Goal: Find specific page/section: Find specific page/section

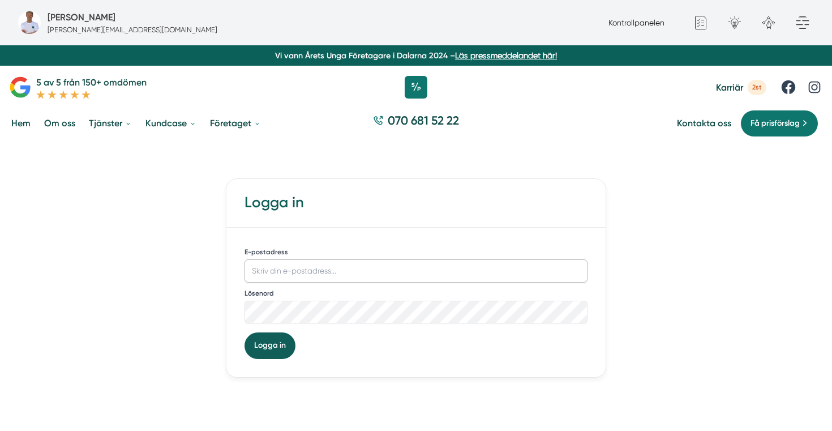
type input "[PERSON_NAME][EMAIL_ADDRESS][DOMAIN_NAME]"
click at [280, 341] on button "Logga in" at bounding box center [270, 345] width 51 height 26
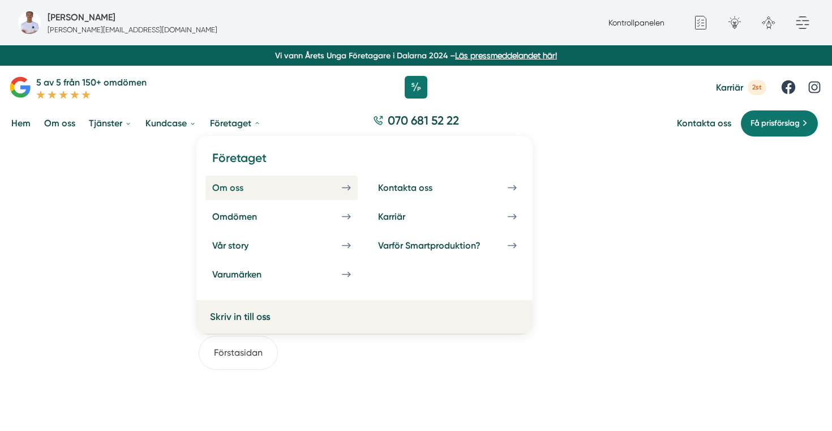
click at [340, 196] on link "Om oss" at bounding box center [282, 188] width 152 height 24
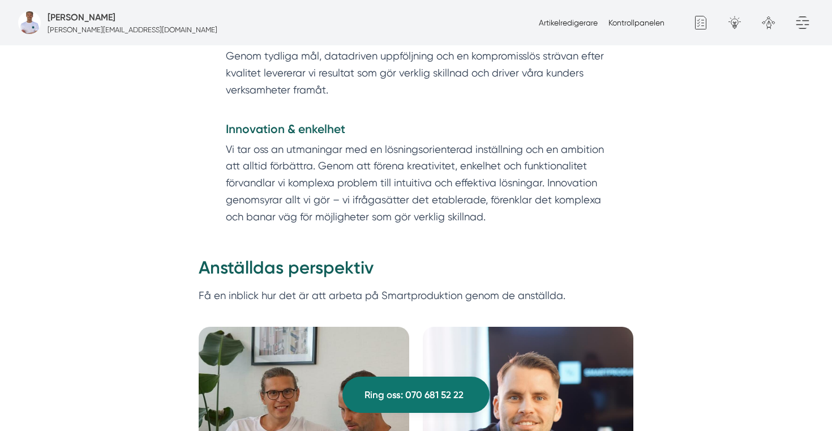
scroll to position [1985, 0]
